Goal: Information Seeking & Learning: Find specific fact

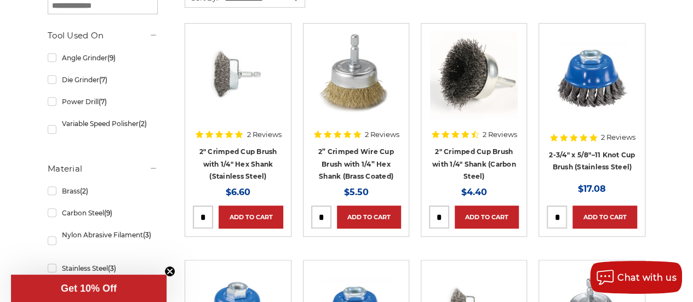
scroll to position [221, 0]
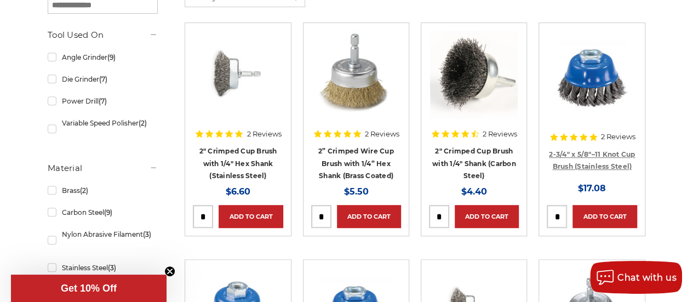
click at [628, 155] on link "2-3/4″ x 5/8″–11 Knot Cup Brush (Stainless Steel)" at bounding box center [592, 160] width 86 height 21
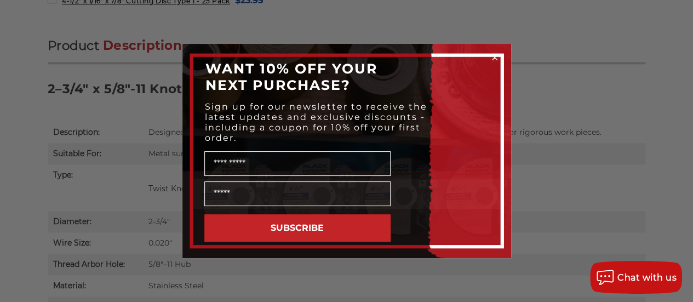
scroll to position [641, 0]
click at [495, 55] on circle "Close dialog" at bounding box center [494, 58] width 10 height 10
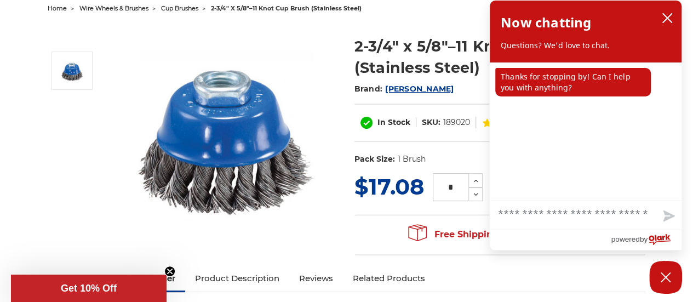
scroll to position [119, 0]
click at [663, 20] on icon "close chatbox" at bounding box center [667, 18] width 11 height 11
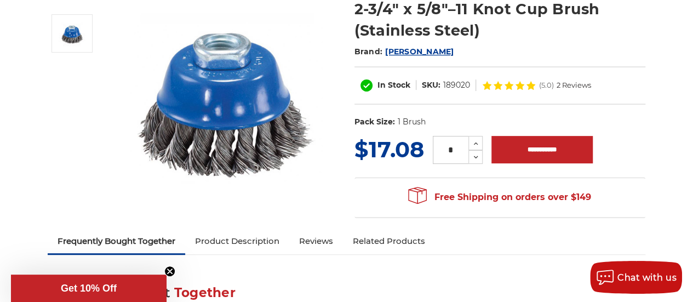
scroll to position [0, 0]
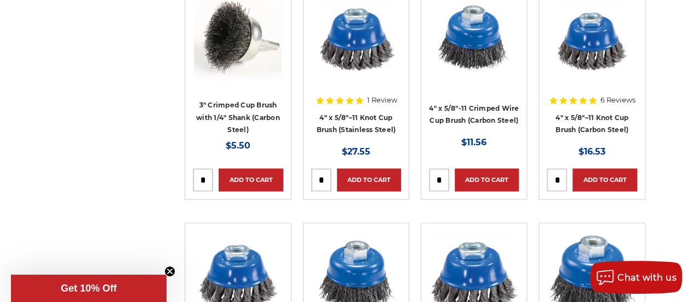
scroll to position [725, 0]
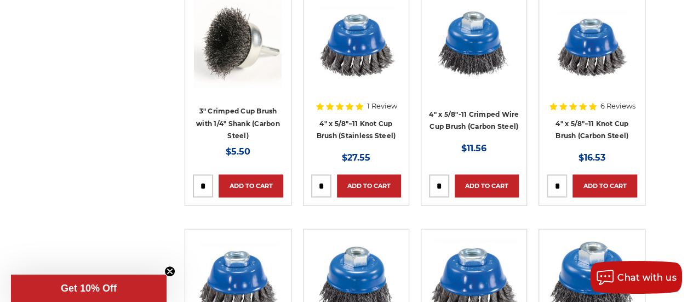
click at [587, 60] on img at bounding box center [592, 44] width 88 height 88
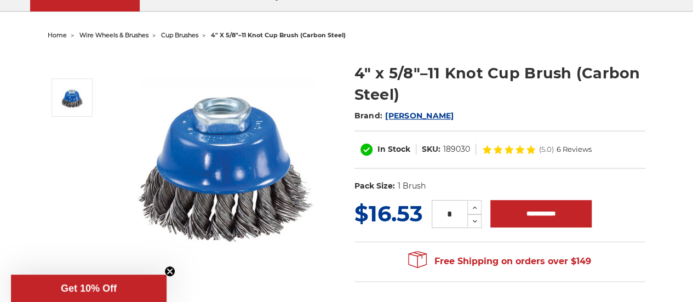
scroll to position [102, 0]
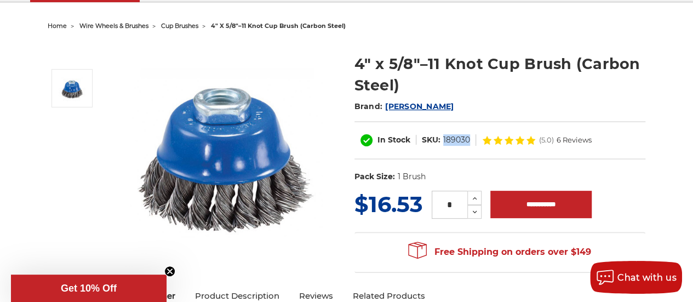
drag, startPoint x: 469, startPoint y: 136, endPoint x: 441, endPoint y: 137, distance: 28.0
click at [441, 137] on dl "SKU: 189030" at bounding box center [446, 140] width 60 height 12
copy dd "189030"
